Goal: Task Accomplishment & Management: Use online tool/utility

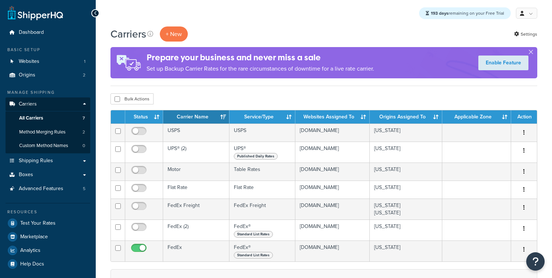
click at [181, 30] on button "+ New" at bounding box center [174, 34] width 28 height 15
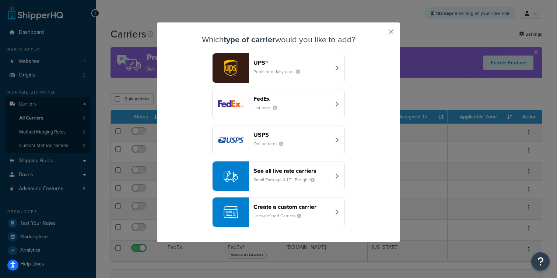
click at [298, 204] on header "Create a custom carrier" at bounding box center [291, 207] width 77 height 7
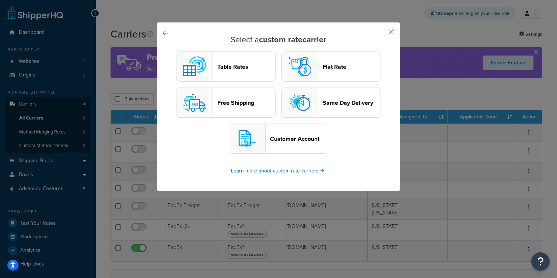
click at [235, 66] on header "Table Rates" at bounding box center [246, 66] width 58 height 7
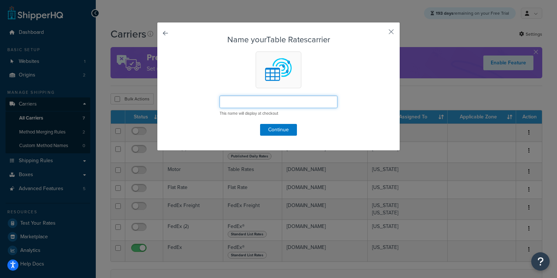
click at [276, 104] on input "text" at bounding box center [279, 102] width 118 height 13
type input "testtestset"
click at [270, 129] on button "Continue" at bounding box center [278, 130] width 37 height 12
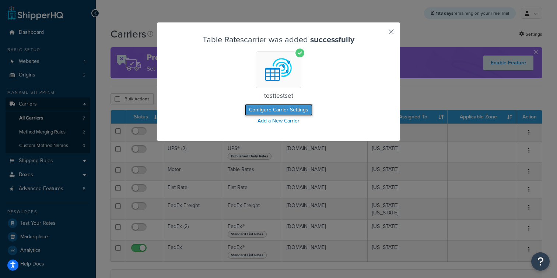
click at [304, 107] on button "Configure Carrier Settings" at bounding box center [279, 110] width 68 height 12
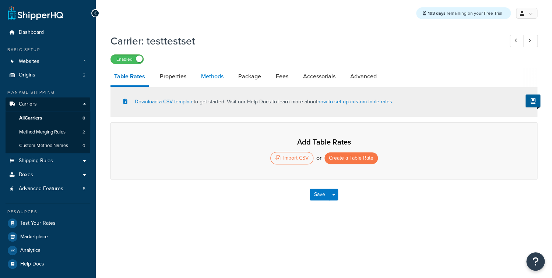
click at [211, 79] on link "Methods" at bounding box center [212, 77] width 30 height 18
select select "25"
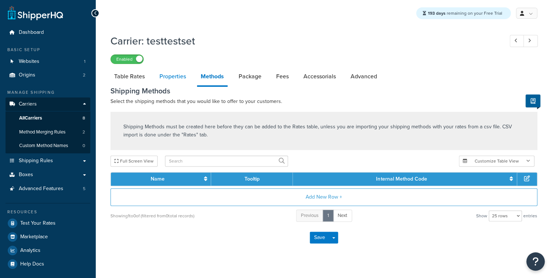
click at [166, 78] on link "Properties" at bounding box center [173, 77] width 34 height 18
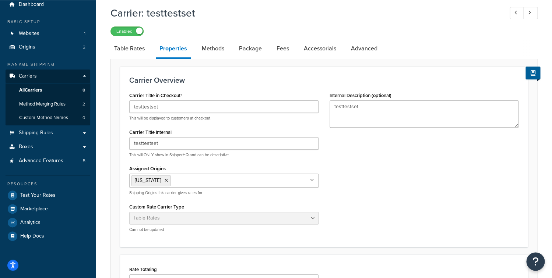
scroll to position [143, 0]
